Goal: Transaction & Acquisition: Purchase product/service

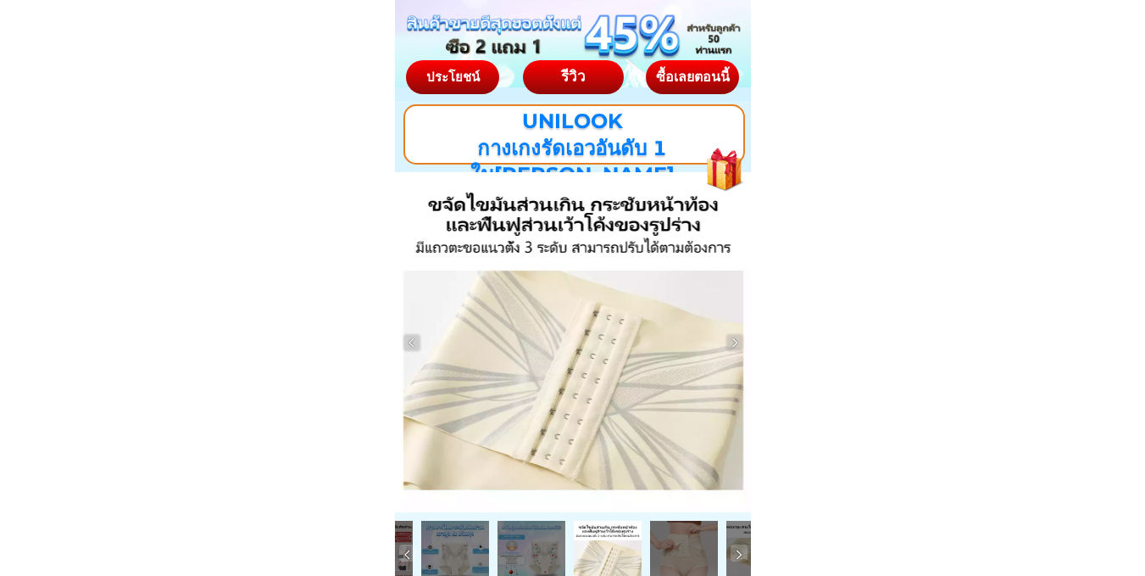
click at [690, 78] on div "ซื้อเลยตอนนี้" at bounding box center [692, 77] width 100 height 14
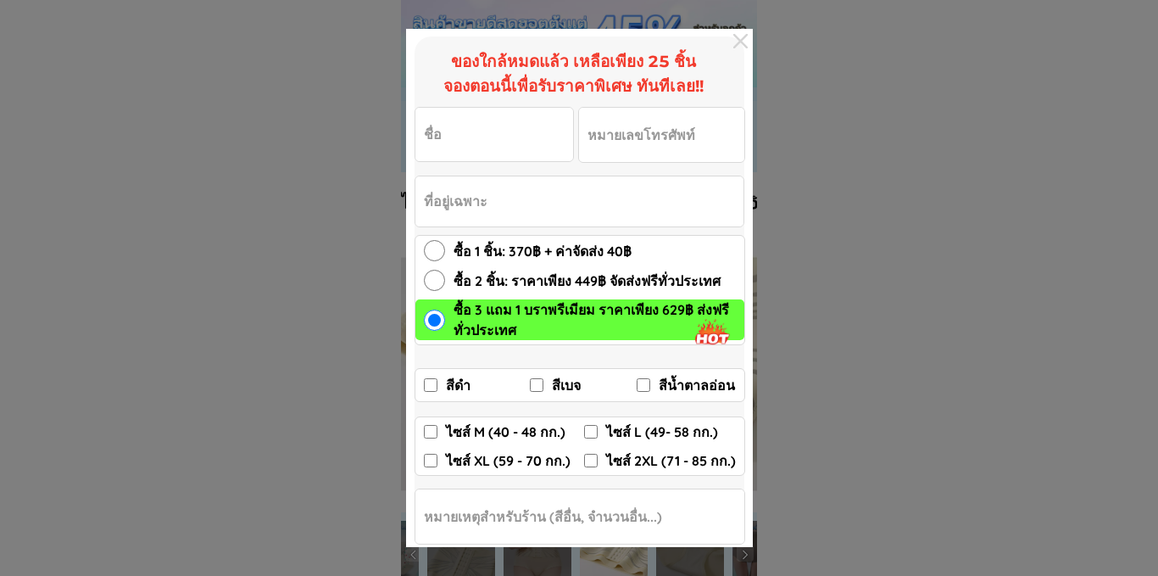
click at [591, 435] on input "ไซส์ L (49- 58 กก.)" at bounding box center [591, 432] width 14 height 14
checkbox input "true"
click at [431, 383] on input "สีดำ" at bounding box center [431, 385] width 14 height 14
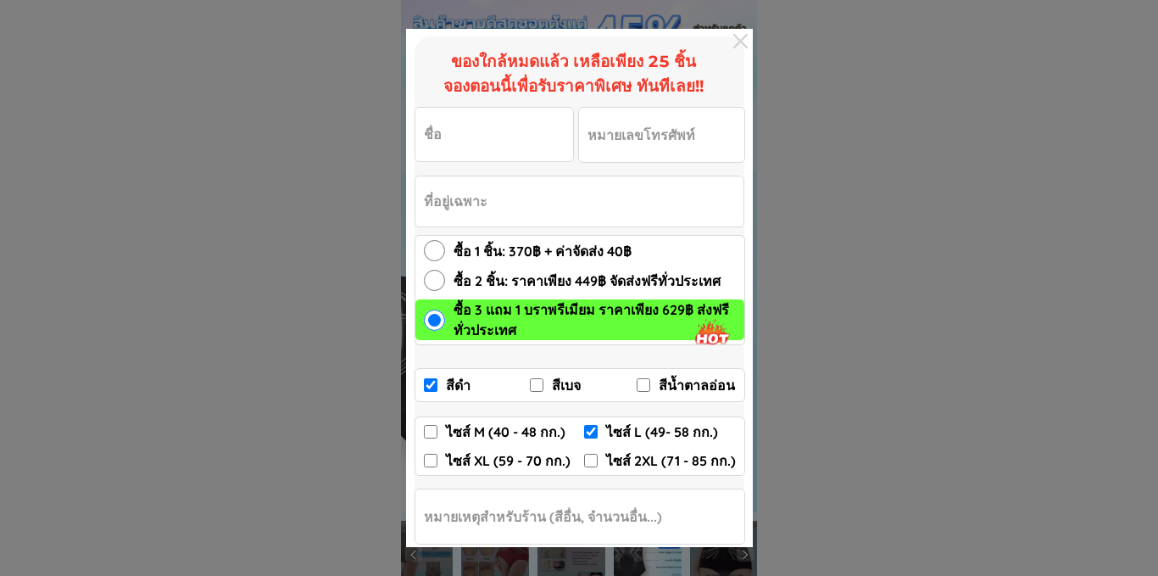
click at [431, 381] on input "สีดำ" at bounding box center [431, 385] width 14 height 14
checkbox input "false"
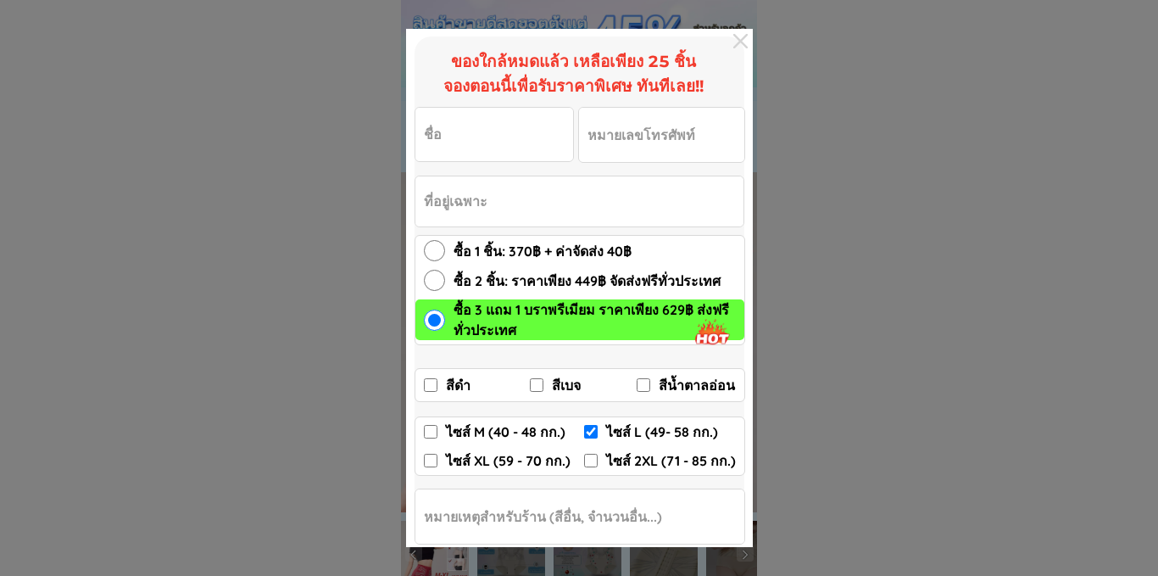
click at [537, 381] on input "สีเบจ" at bounding box center [537, 385] width 14 height 14
checkbox input "true"
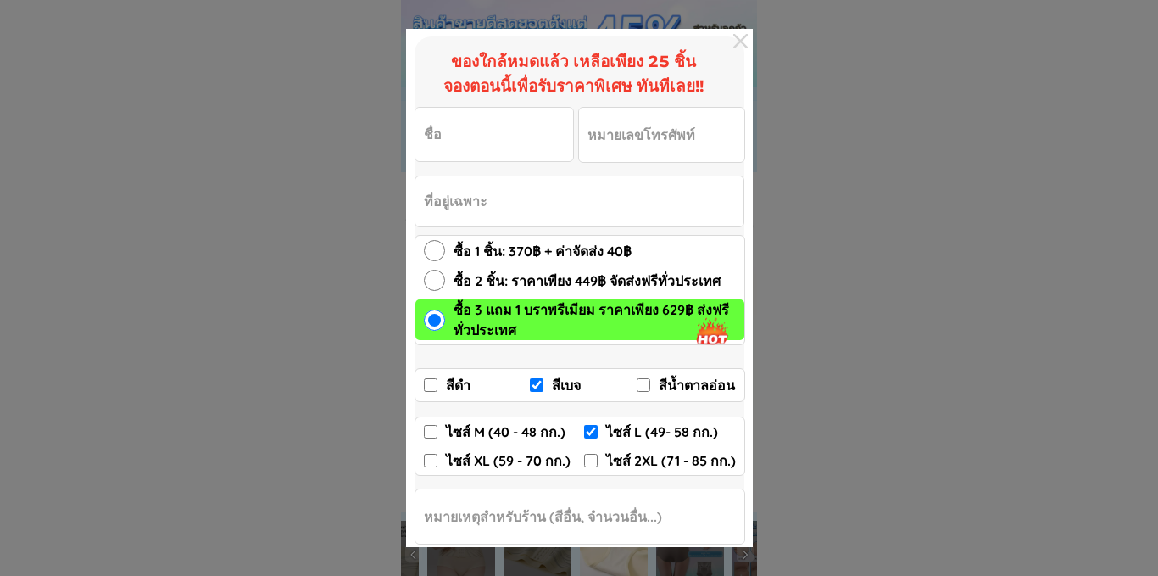
click at [640, 385] on input "สีน้ำตาลอ่อน" at bounding box center [644, 385] width 14 height 14
checkbox input "true"
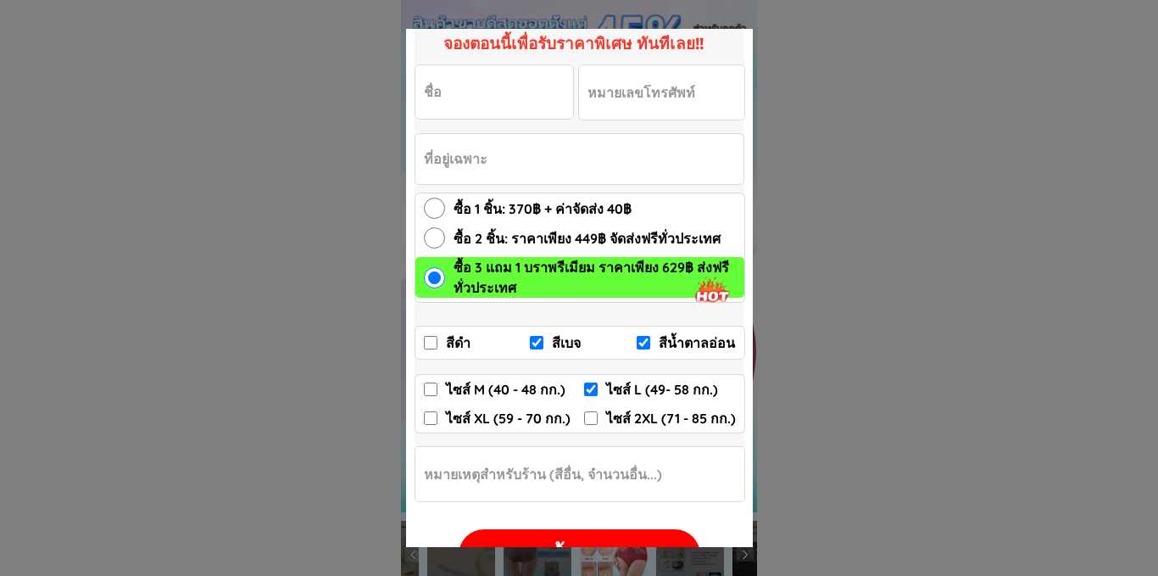
scroll to position [100, 0]
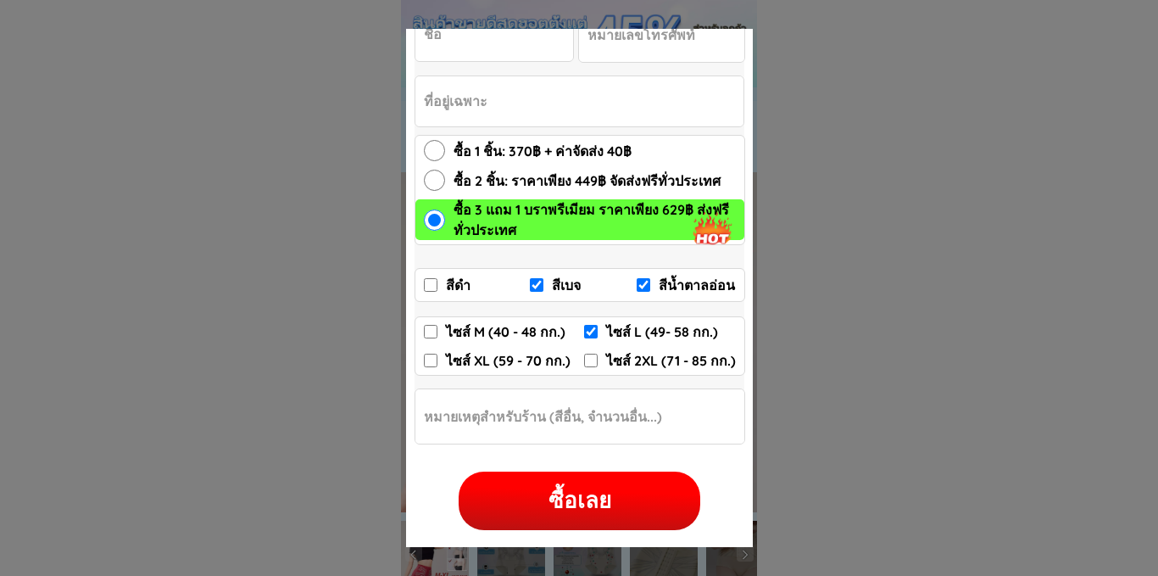
click at [573, 512] on div "ซื้อเลย" at bounding box center [580, 500] width 242 height 33
checkbox input "false"
checkbox input "true"
checkbox input "false"
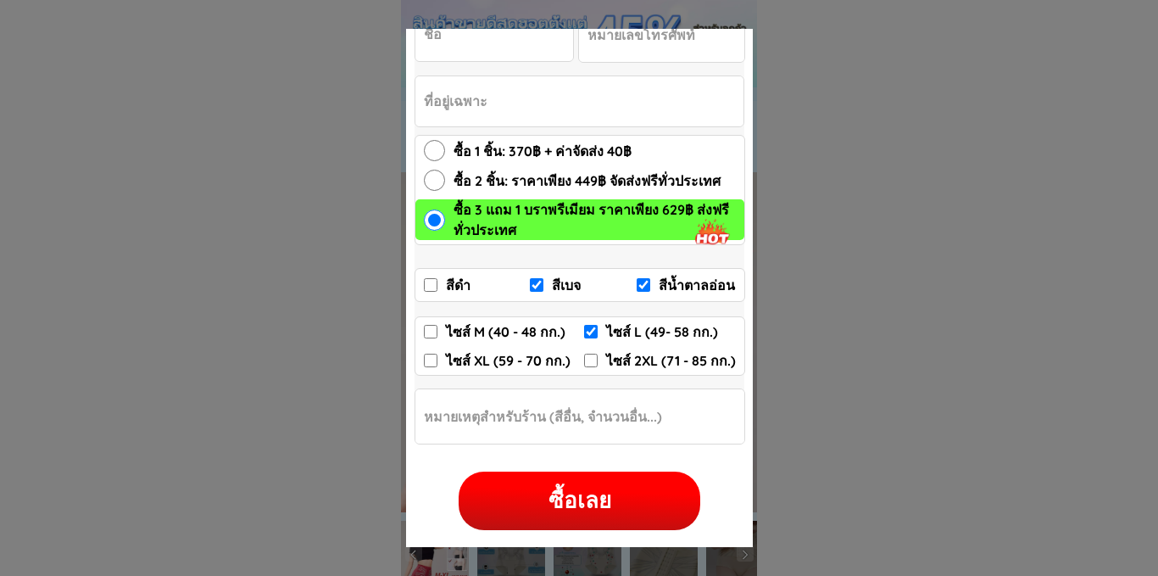
checkbox input "true"
checkbox input "false"
radio input "true"
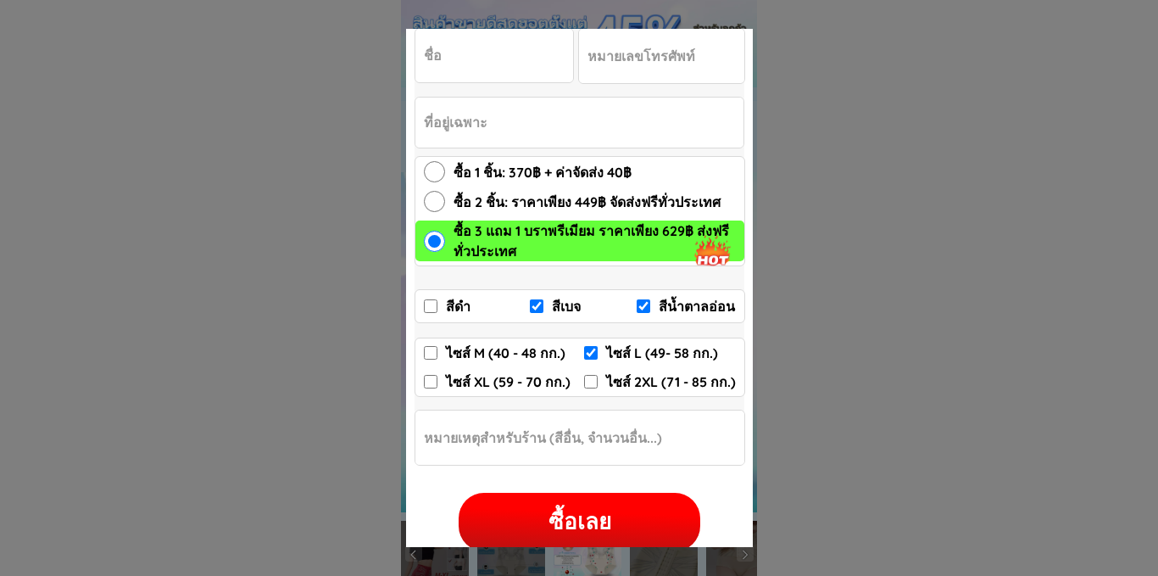
type input "8"
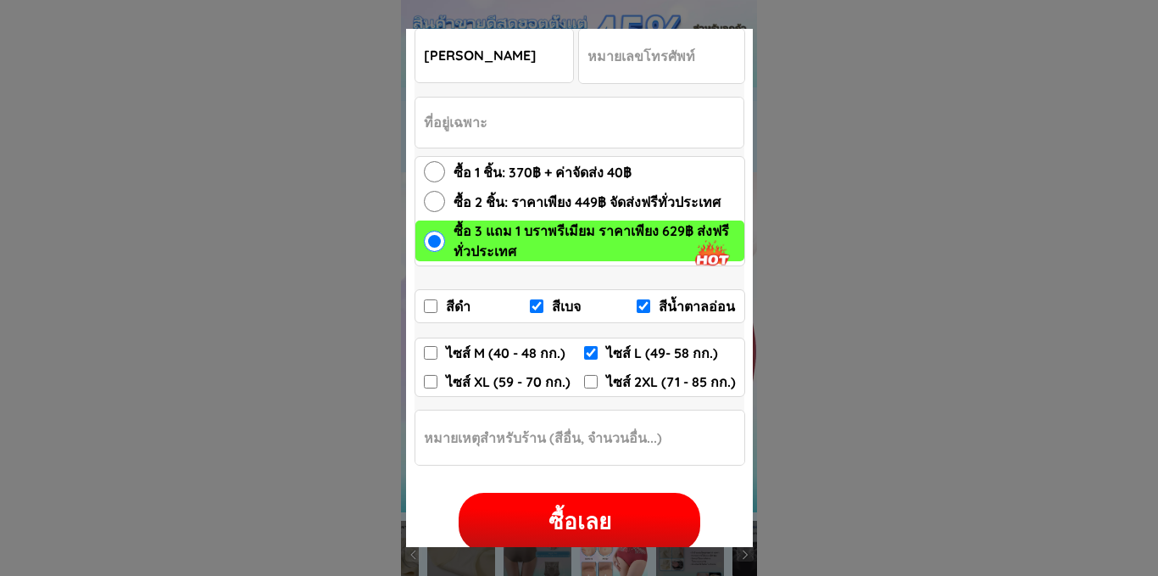
type input "[PERSON_NAME]"
click at [700, 58] on input "Input phone_number" at bounding box center [661, 56] width 165 height 54
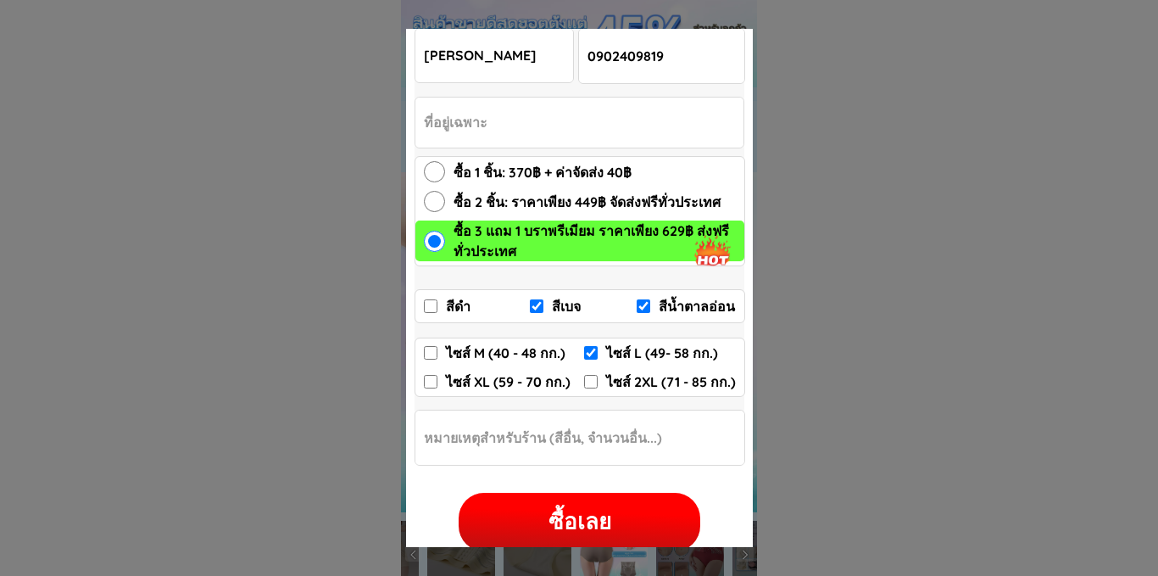
type input "0902409819"
click at [496, 124] on input "Input address" at bounding box center [579, 122] width 328 height 50
click at [429, 236] on input "ซื้อ 3 แถม 1 บราพรีเมียม ราคาเพียง 629฿ ส่งฟรีทั่วประเทศ" at bounding box center [434, 241] width 21 height 21
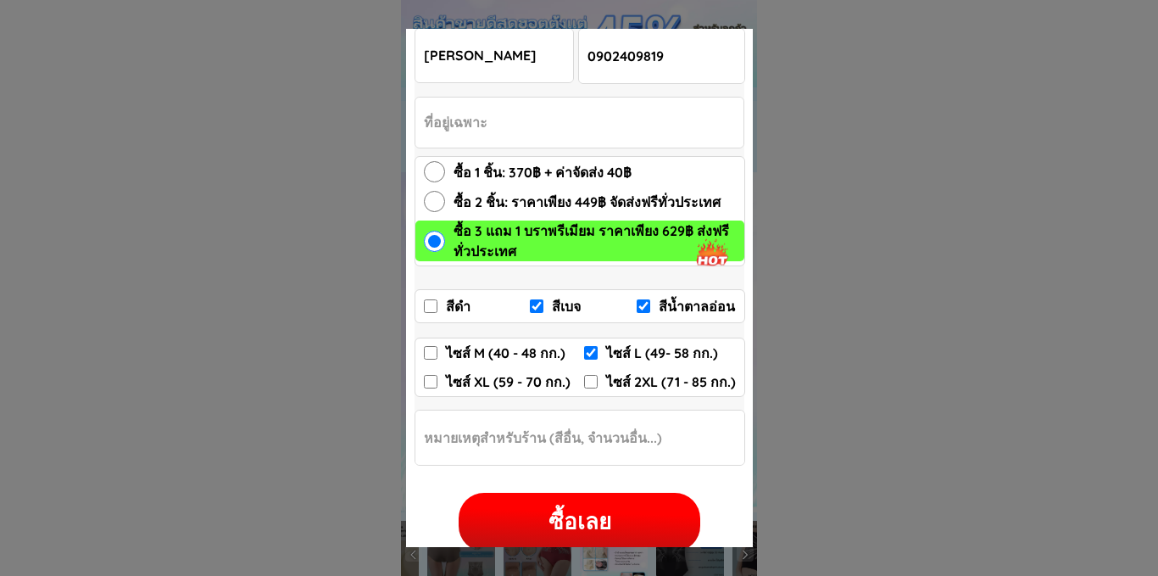
drag, startPoint x: 506, startPoint y: 134, endPoint x: 529, endPoint y: 97, distance: 43.0
click at [507, 133] on input "Input address" at bounding box center [579, 122] width 328 height 50
click at [565, 52] on input "[PERSON_NAME]" at bounding box center [494, 55] width 158 height 53
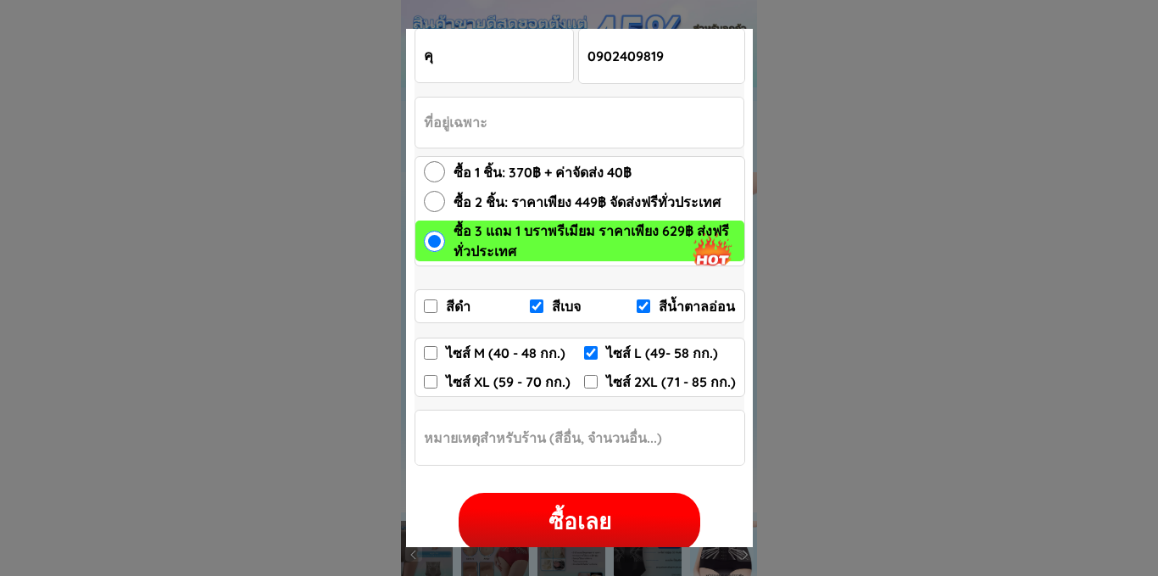
type input "ค"
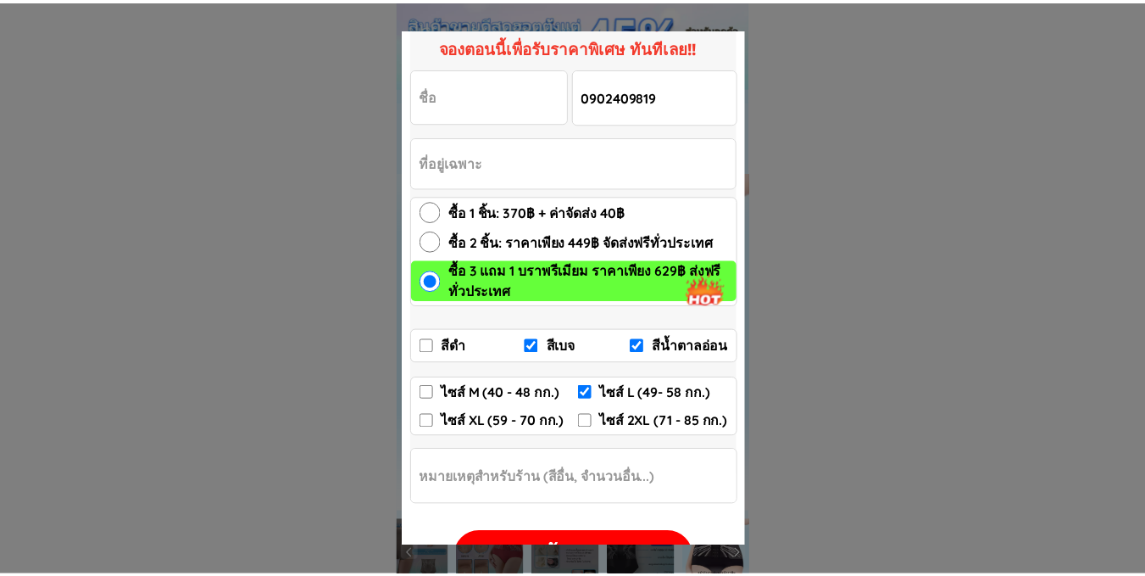
scroll to position [0, 0]
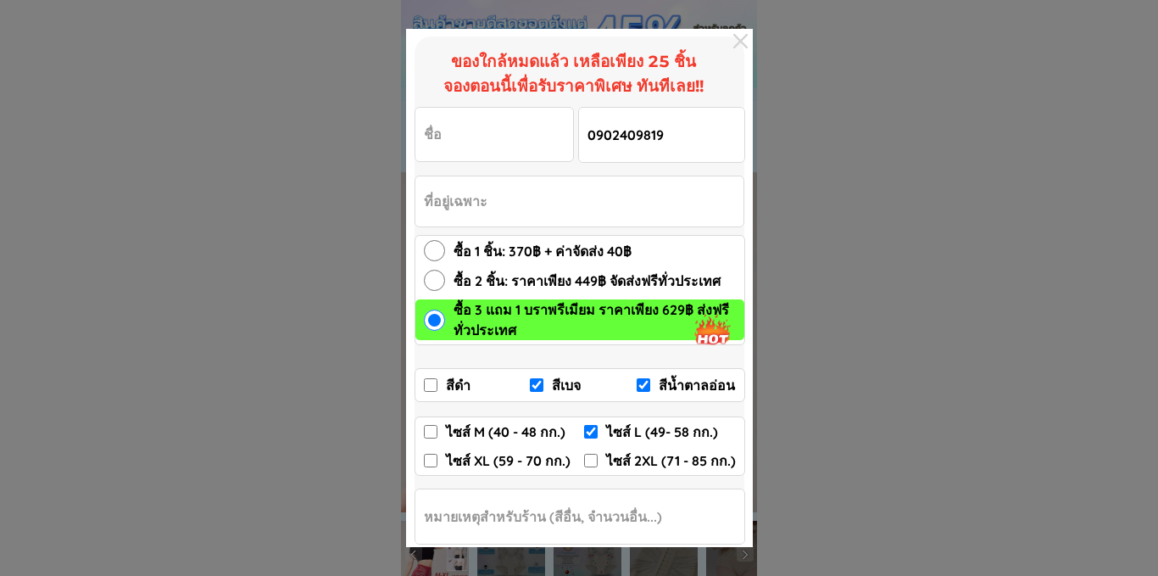
click at [671, 134] on input "0902409819" at bounding box center [661, 135] width 165 height 54
type input "0"
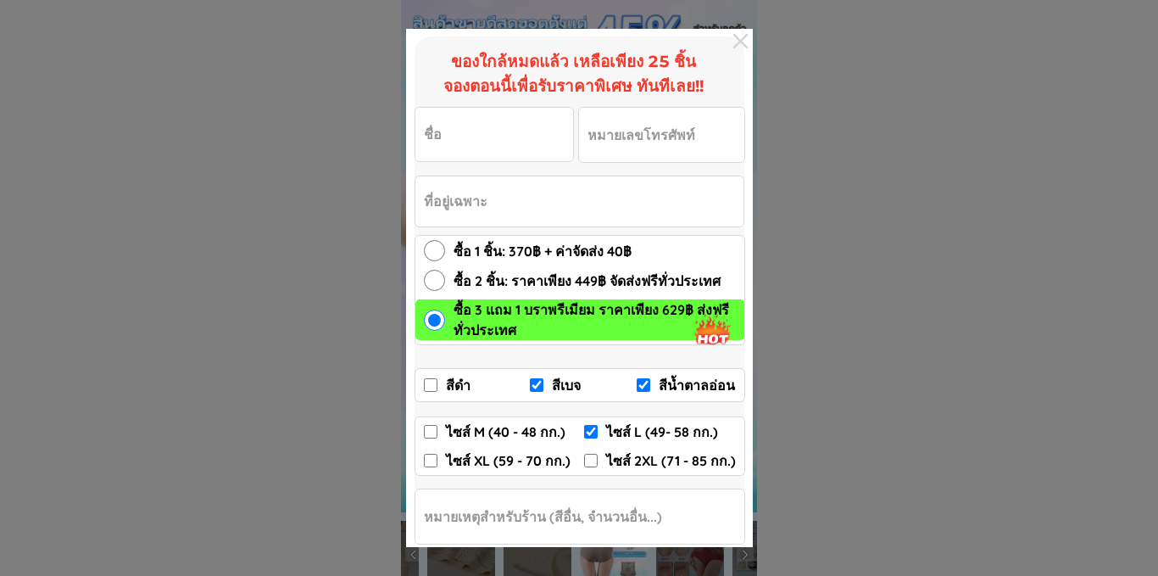
click at [428, 282] on input "ซื้อ 2 ชิ้น: ราคาเพียง 449฿ จัดส่งฟรีทั่วประเทศ" at bounding box center [434, 280] width 21 height 21
radio input "true"
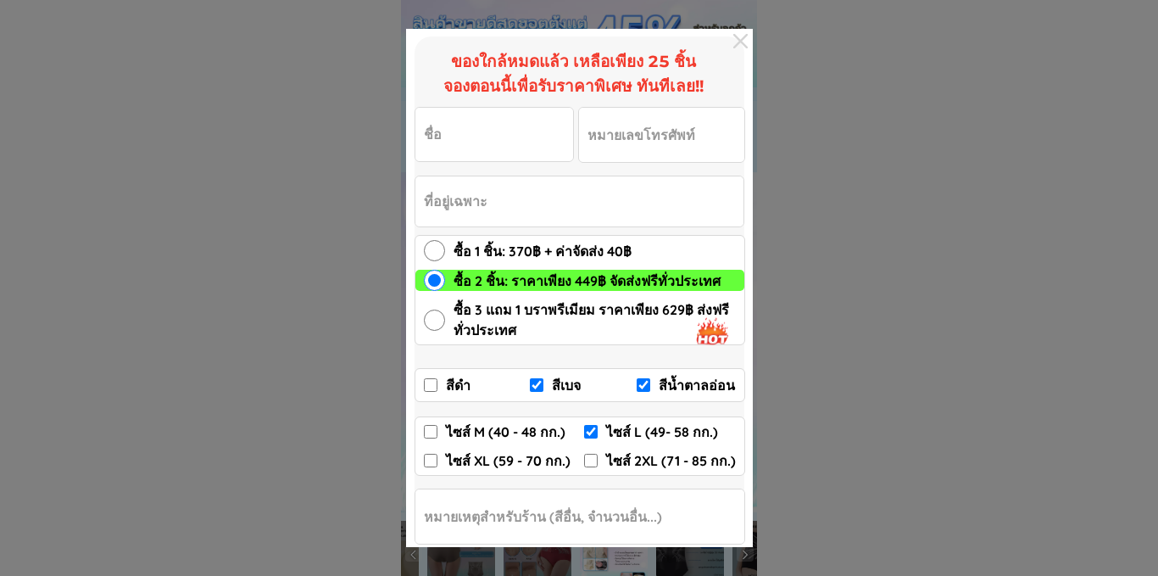
click at [738, 42] on div at bounding box center [740, 41] width 25 height 25
